Goal: Book appointment/travel/reservation

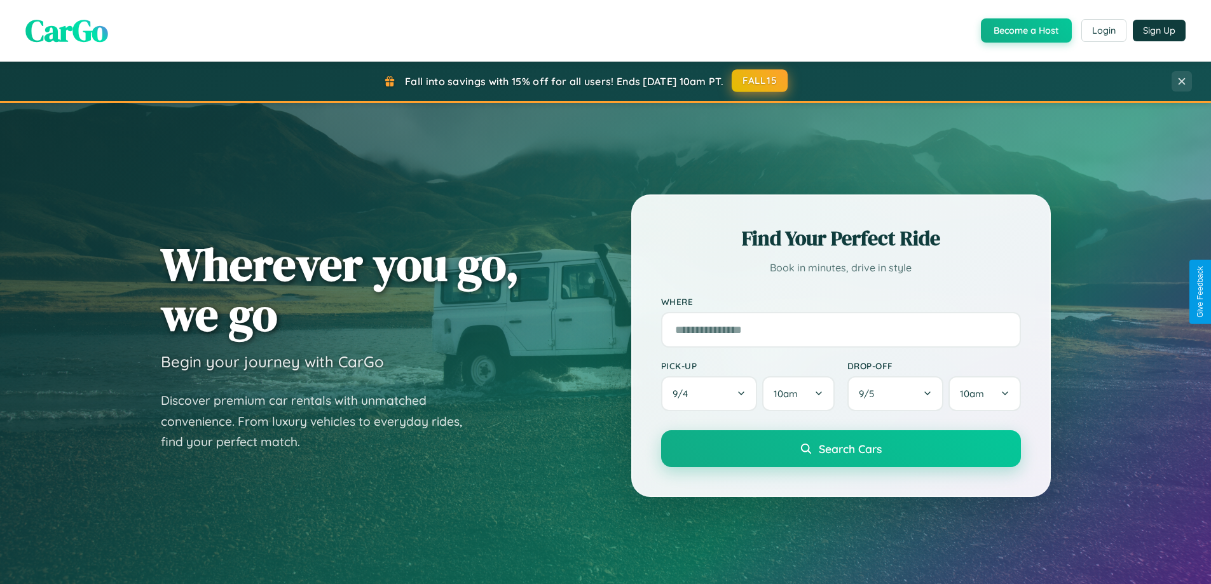
click at [760, 81] on button "FALL15" at bounding box center [760, 80] width 56 height 23
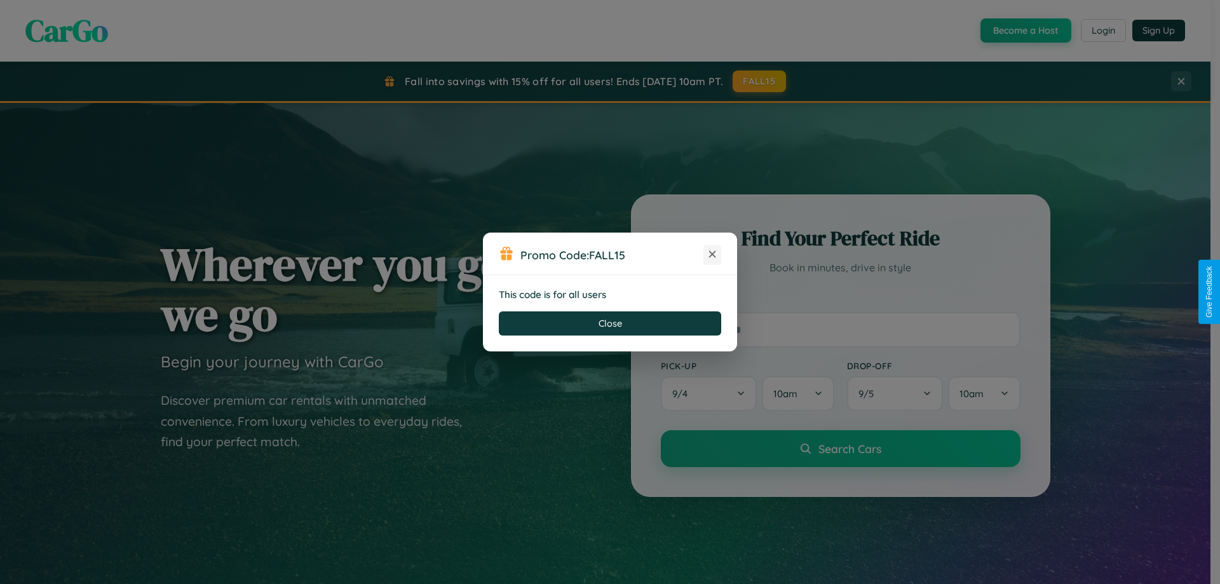
click at [713, 255] on icon at bounding box center [712, 254] width 13 height 13
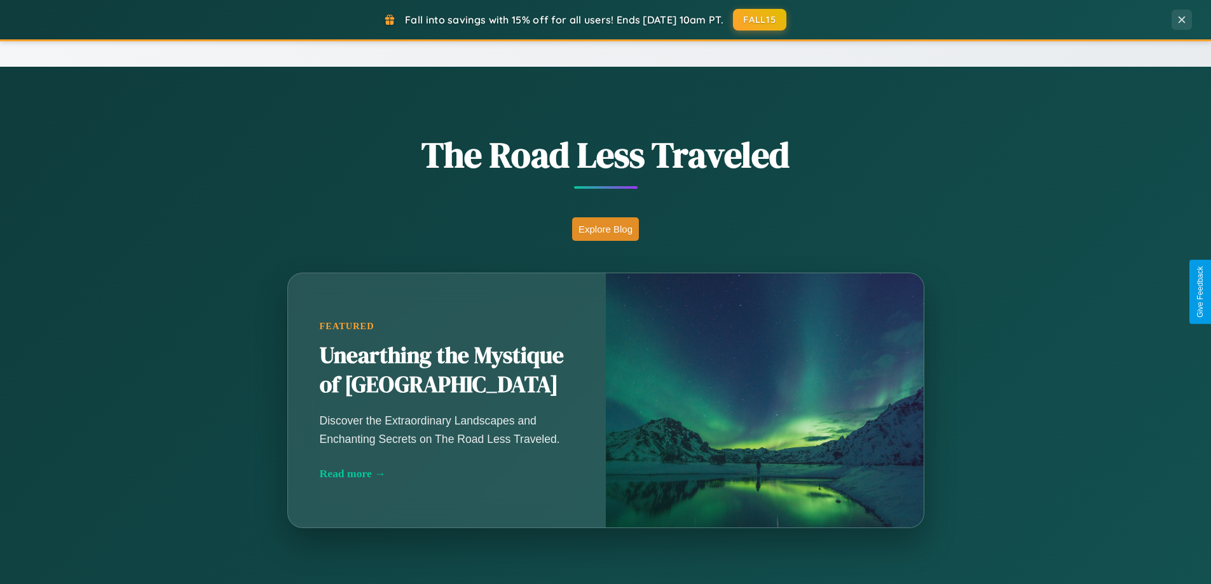
scroll to position [2042, 0]
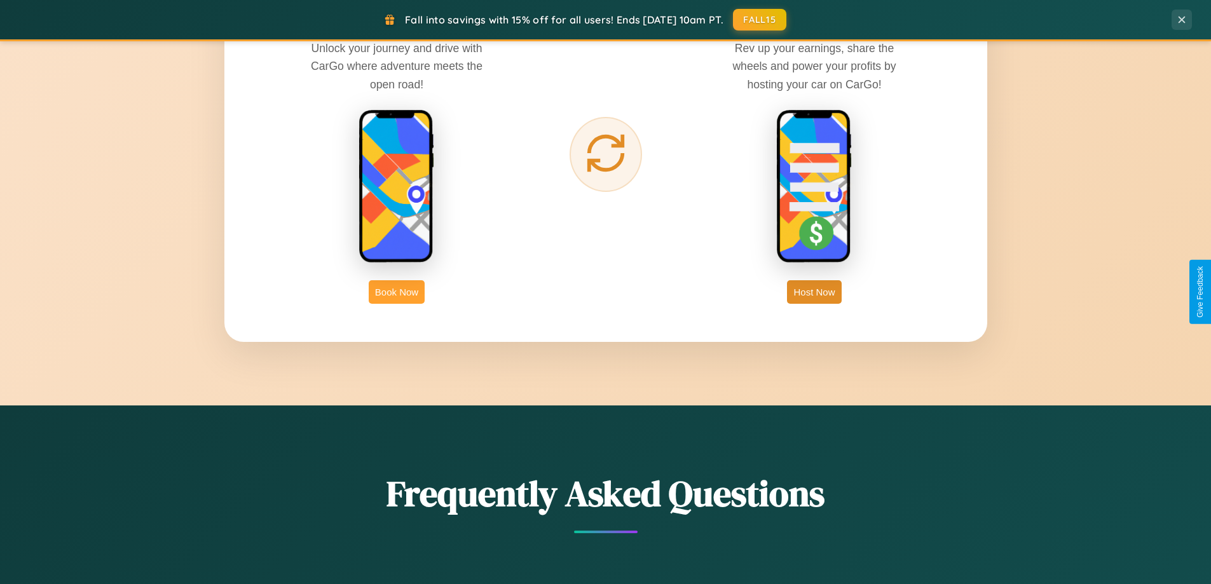
click at [397, 292] on button "Book Now" at bounding box center [397, 292] width 56 height 24
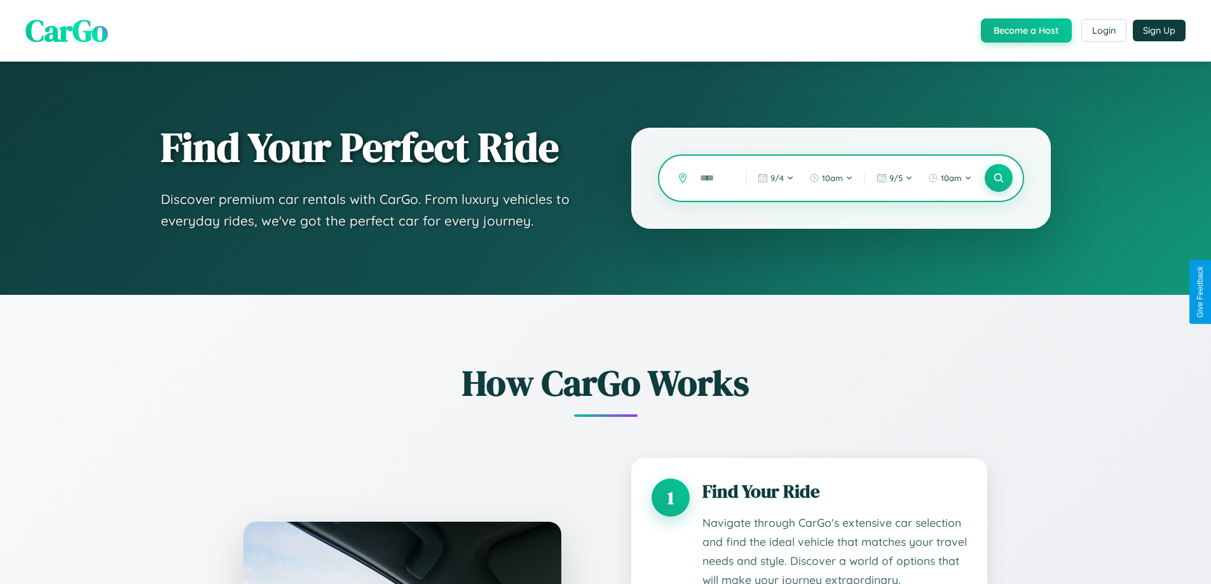
click at [713, 178] on input "text" at bounding box center [712, 178] width 39 height 22
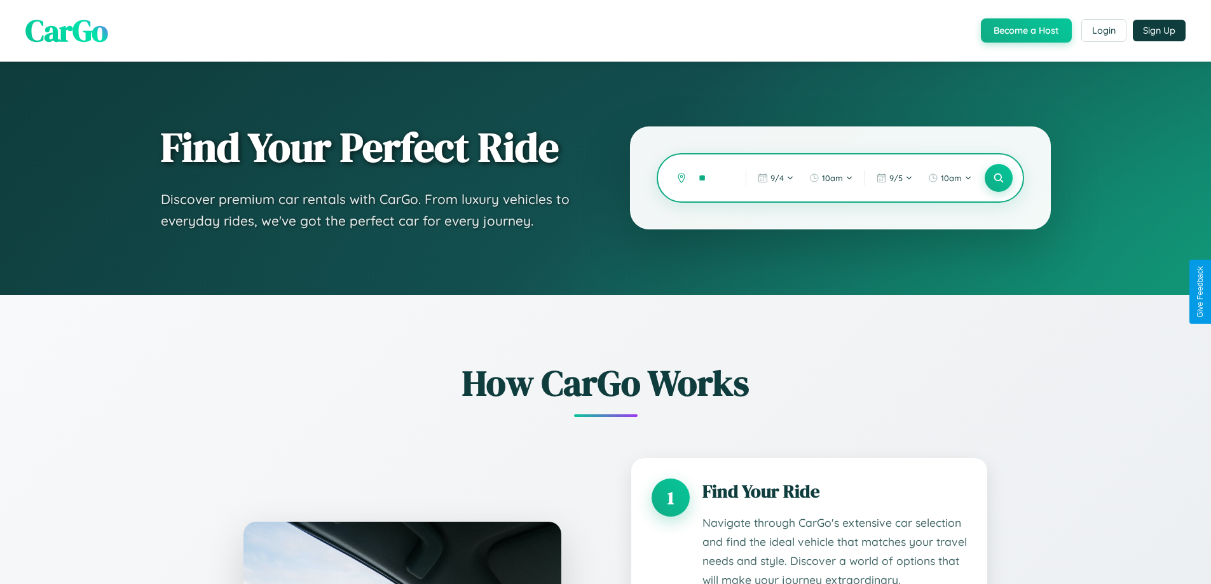
type input "*"
type input "*********"
click at [998, 178] on icon at bounding box center [998, 178] width 12 height 12
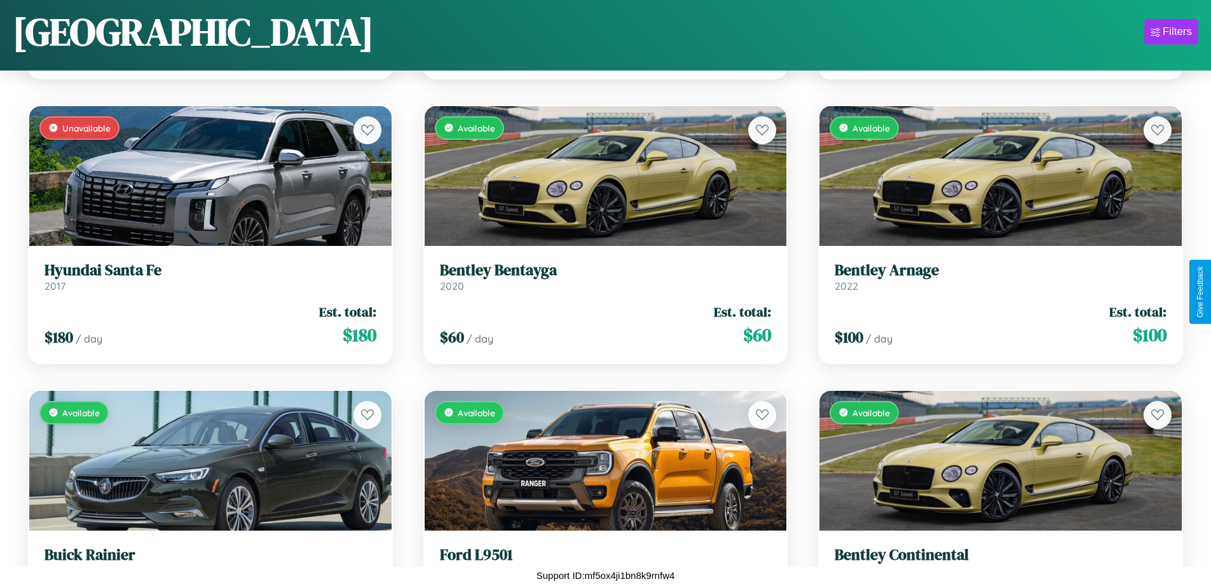
scroll to position [13556, 0]
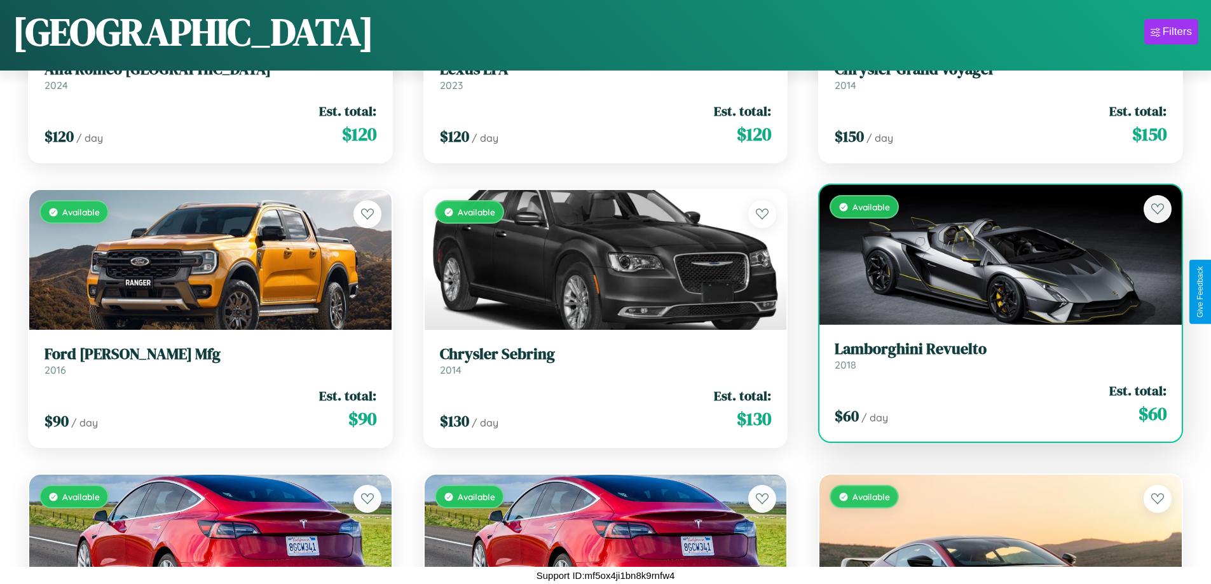
click at [992, 356] on h3 "Lamborghini Revuelto" at bounding box center [1001, 349] width 332 height 18
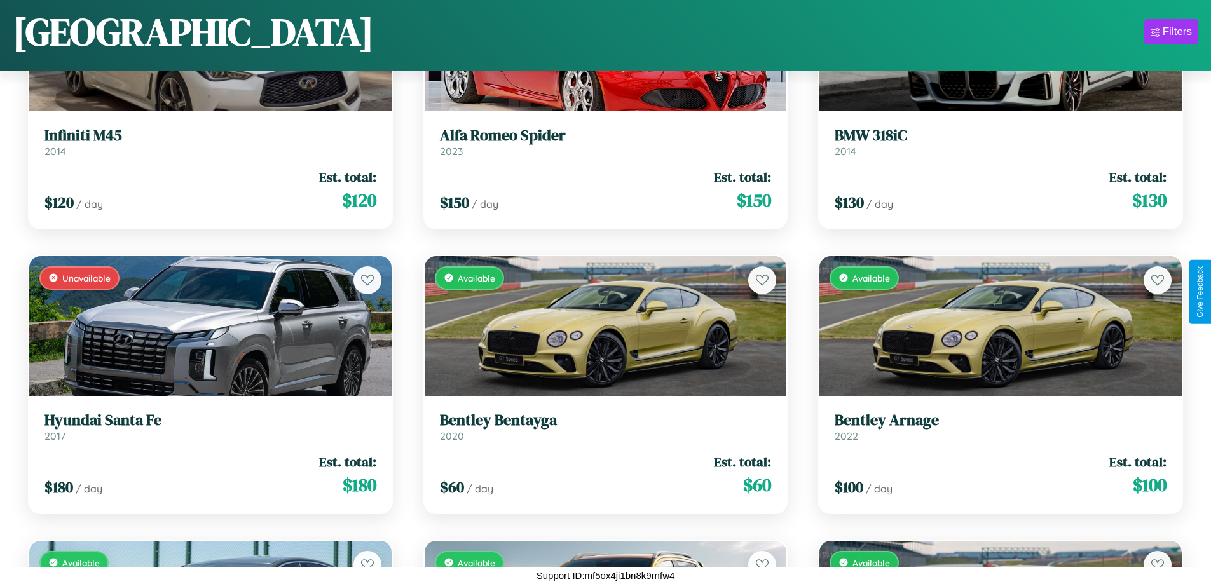
scroll to position [3878, 0]
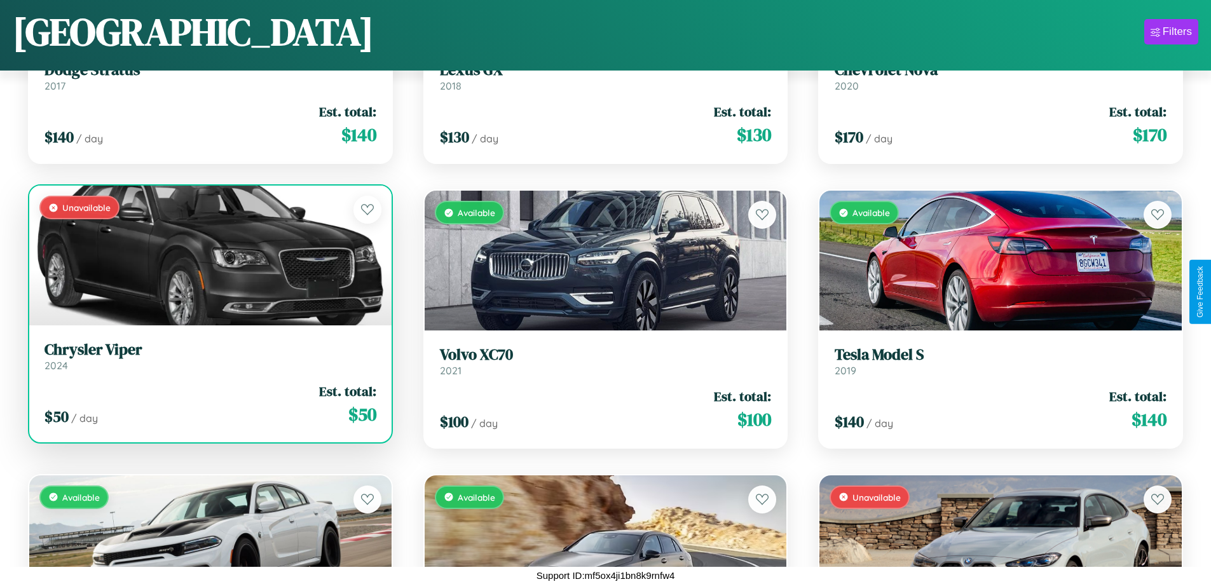
click at [208, 358] on link "Chrysler Viper 2024" at bounding box center [210, 356] width 332 height 31
